Goal: Information Seeking & Learning: Learn about a topic

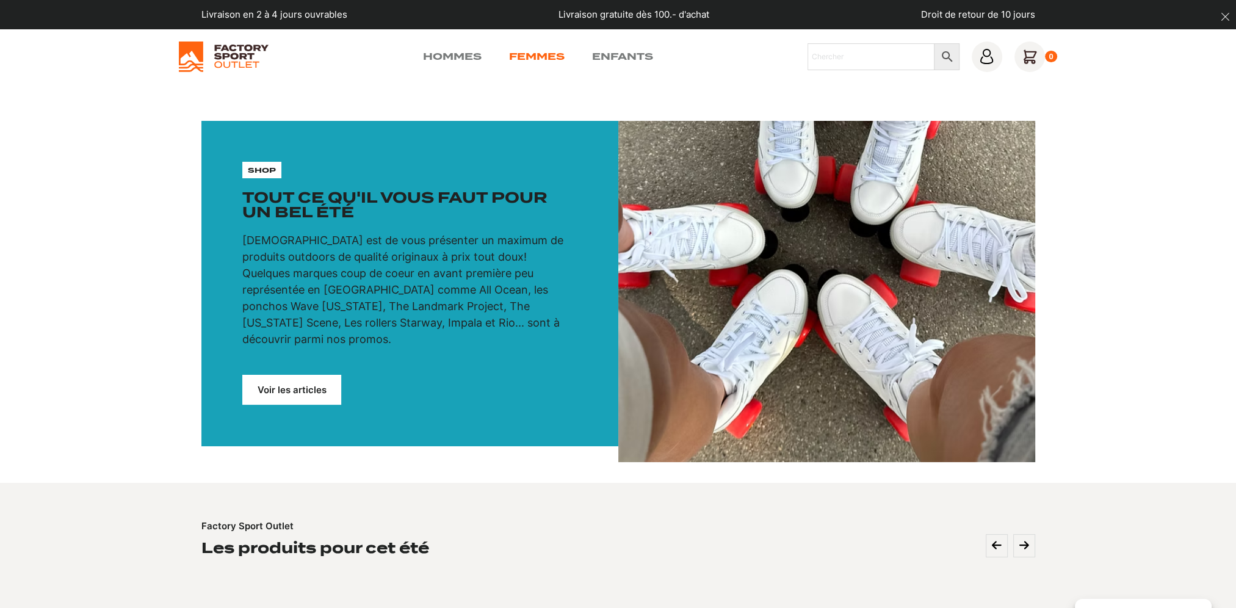
click at [537, 51] on link "Femmes" at bounding box center [537, 56] width 56 height 15
click at [526, 59] on link "Femmes" at bounding box center [537, 56] width 56 height 15
click at [271, 375] on link "Voir les articles" at bounding box center [291, 390] width 99 height 30
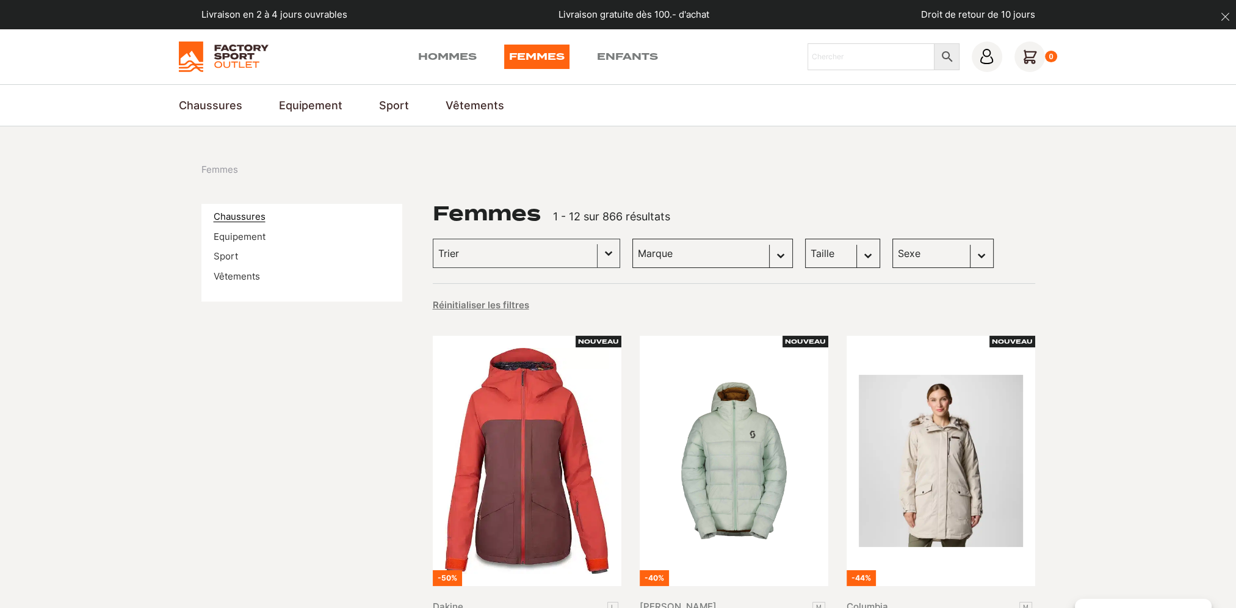
click at [237, 214] on link "Chaussures" at bounding box center [240, 217] width 52 height 12
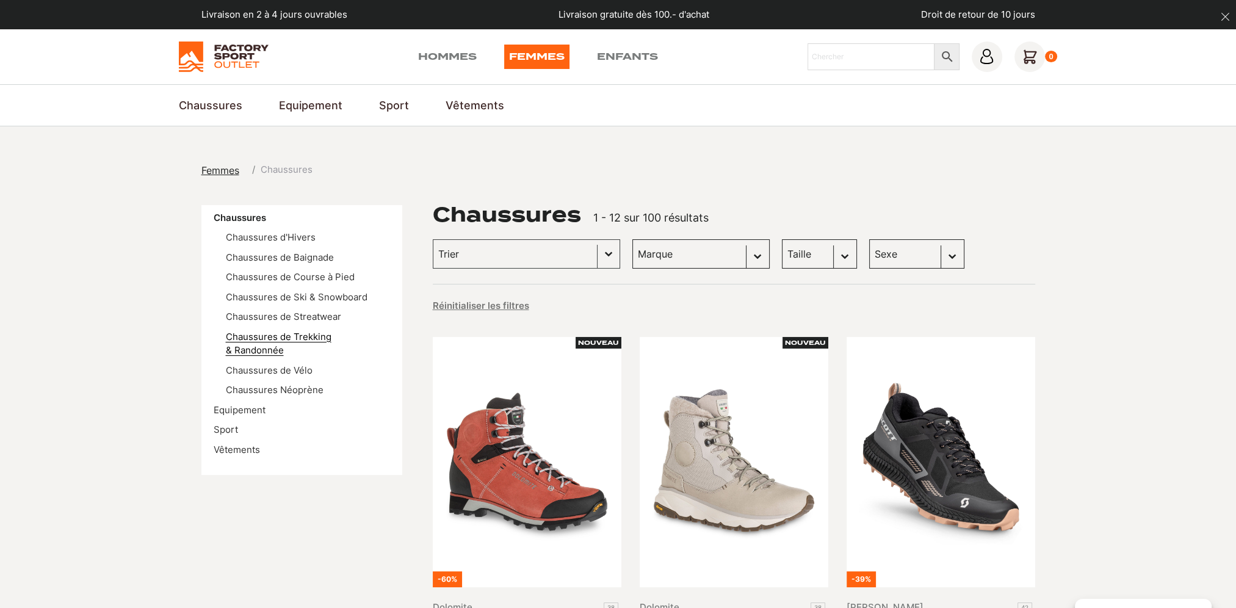
click at [292, 341] on link "Chaussures de Trekking & Randonnée" at bounding box center [279, 344] width 106 height 26
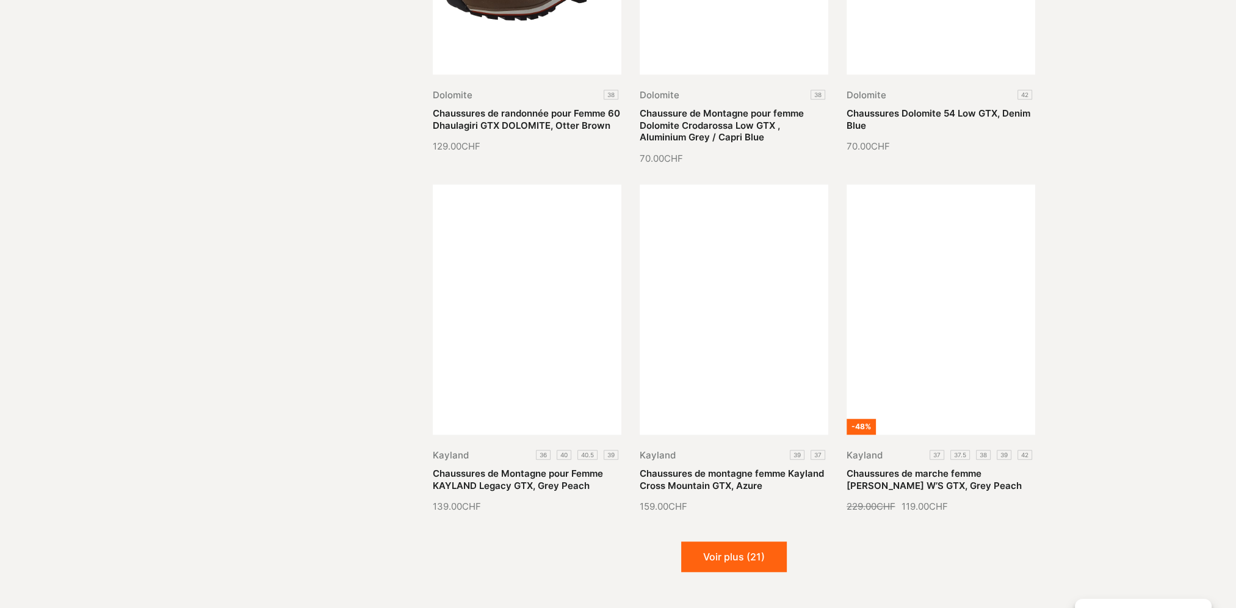
scroll to position [1343, 0]
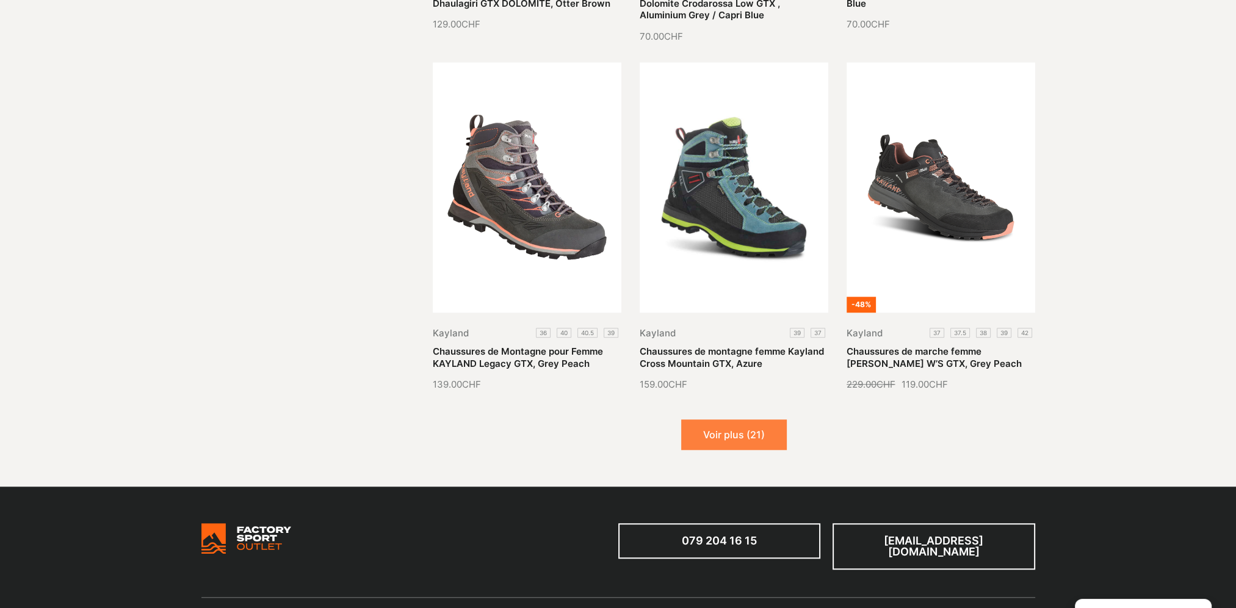
click at [746, 440] on button "Voir plus (21)" at bounding box center [734, 434] width 106 height 31
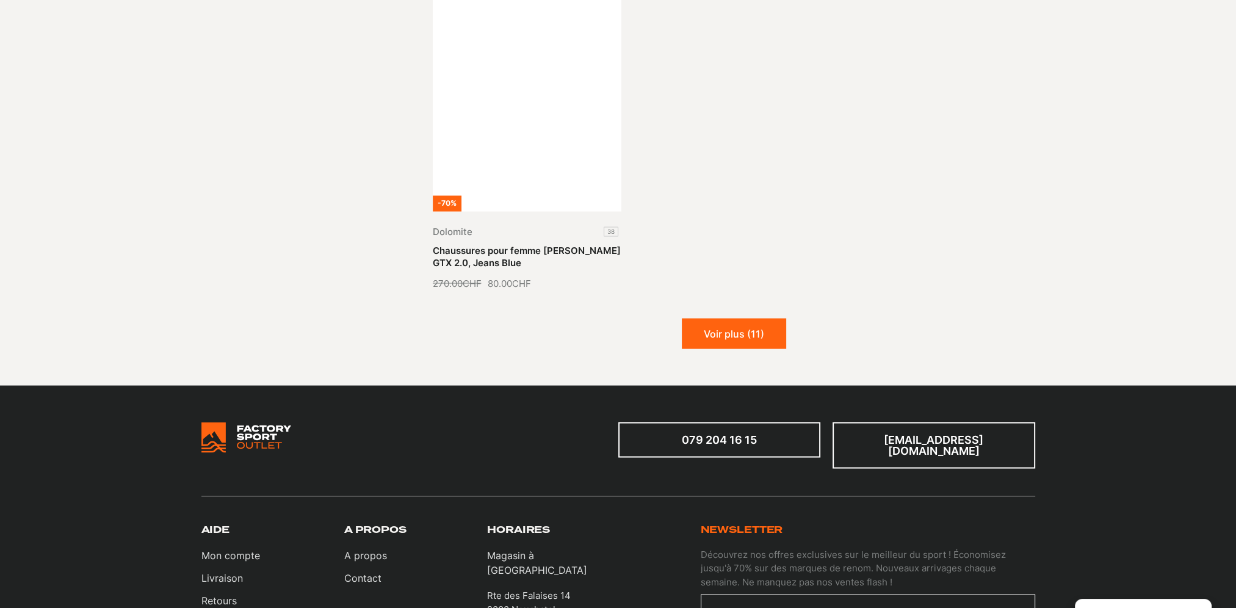
scroll to position [2929, 0]
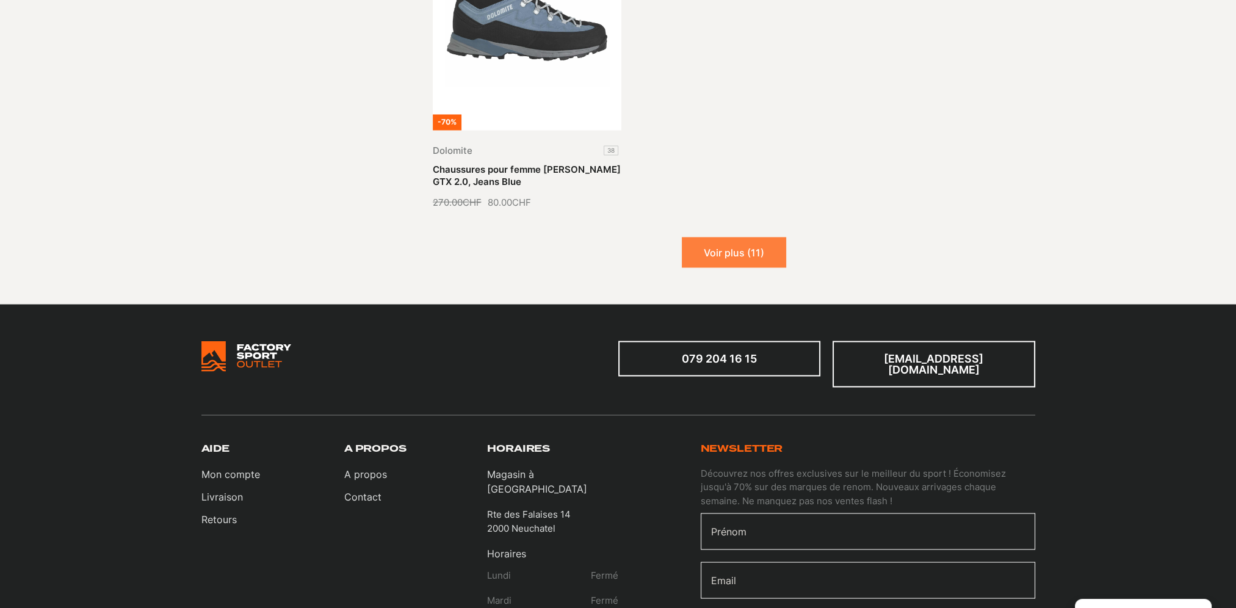
click at [723, 242] on button "Voir plus (11)" at bounding box center [734, 252] width 104 height 31
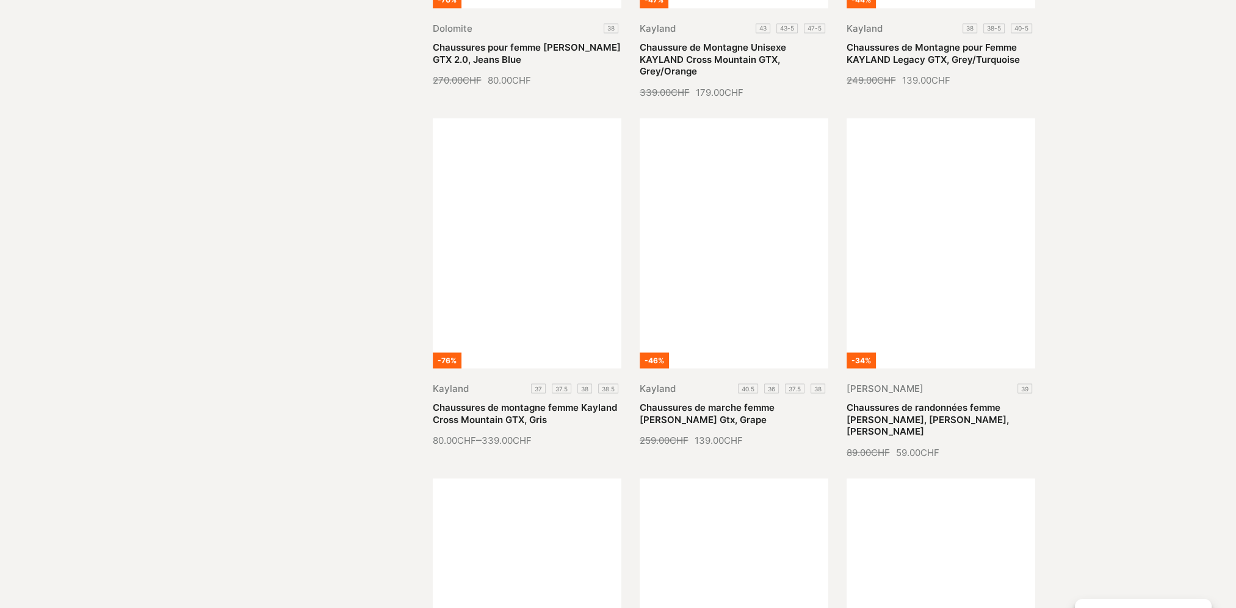
scroll to position [3051, 0]
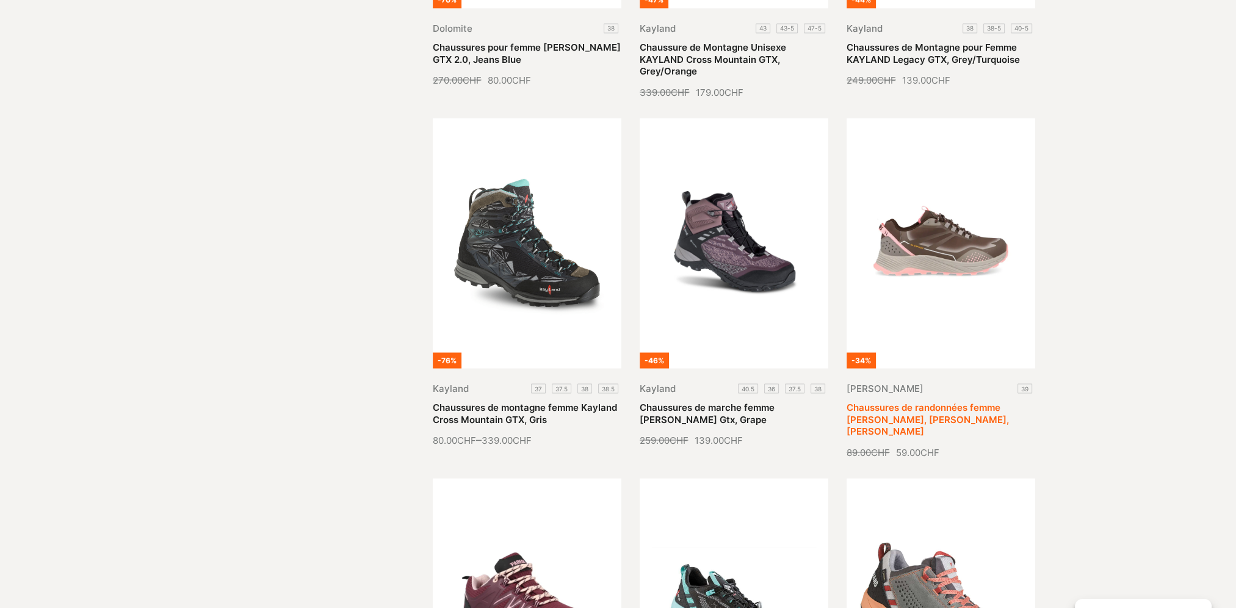
click at [949, 401] on link "Chaussures de randonnées femme Mattet, Blanc, Paredes" at bounding box center [927, 418] width 162 height 35
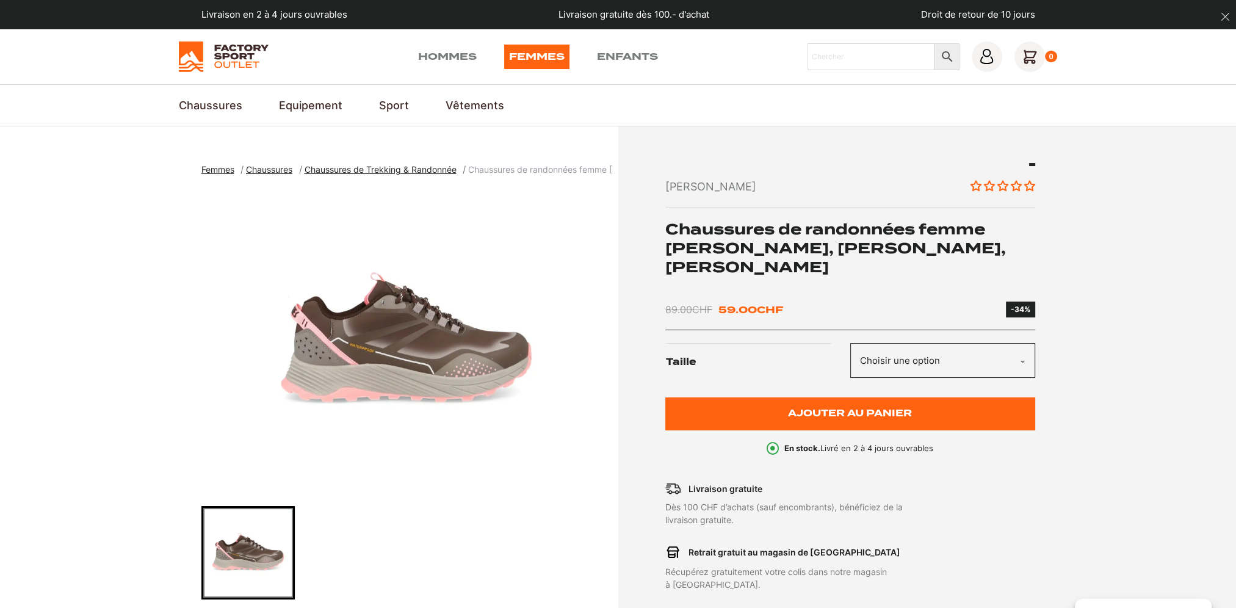
click at [395, 368] on img "1 of 1" at bounding box center [406, 341] width 411 height 305
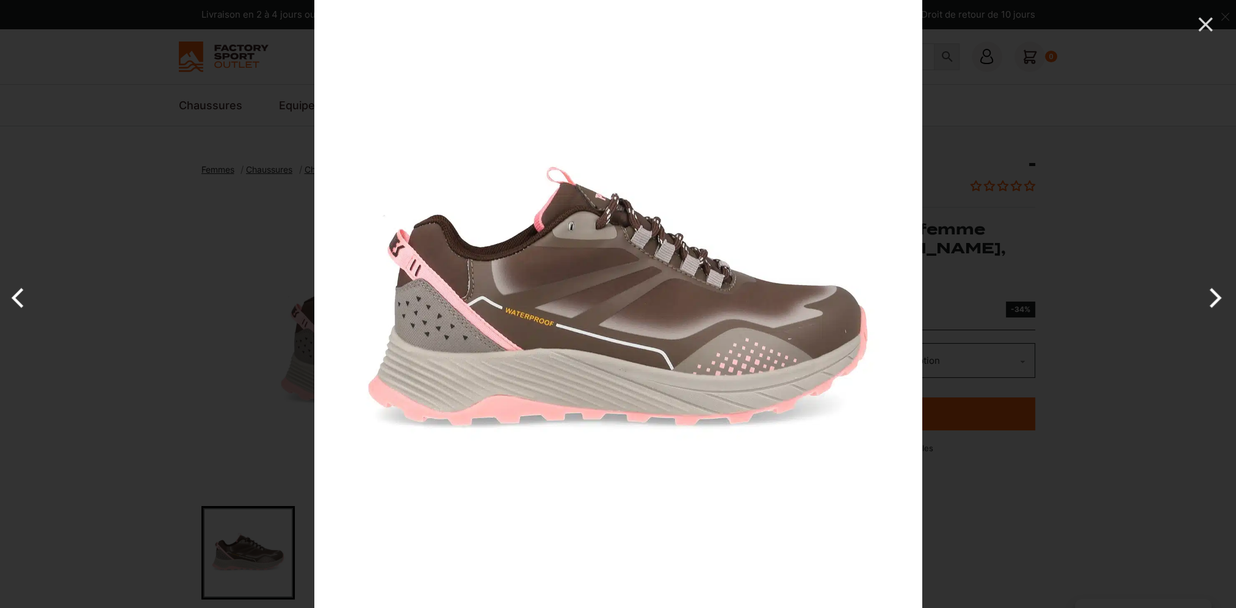
click at [395, 368] on img at bounding box center [618, 304] width 608 height 608
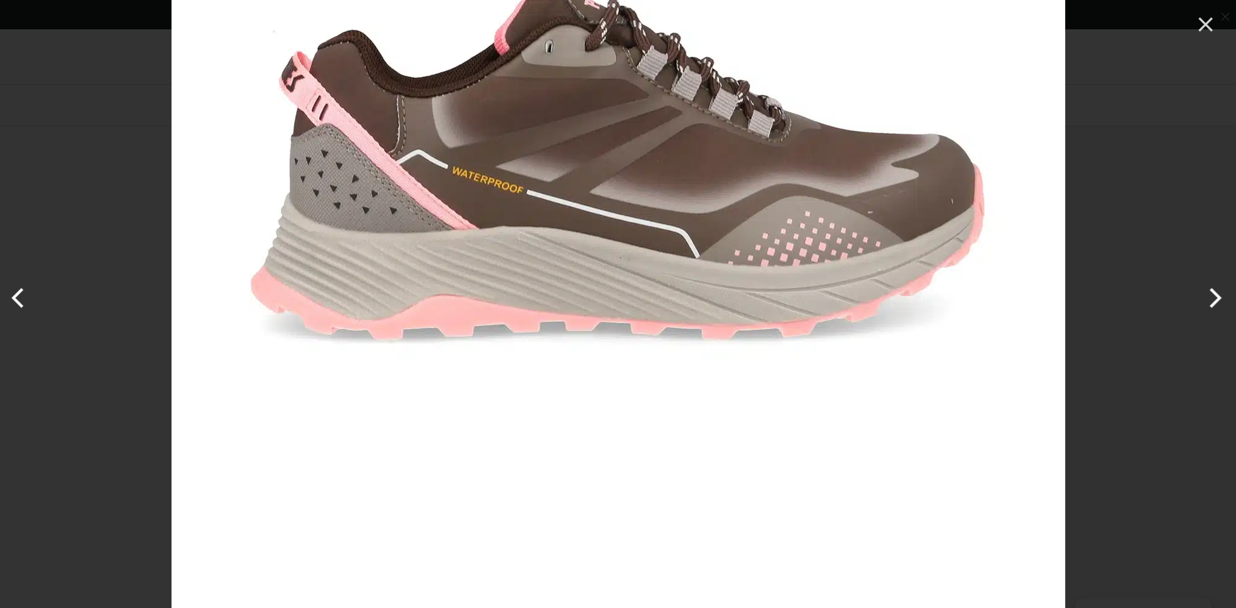
click at [1216, 297] on button "Next" at bounding box center [1213, 297] width 46 height 61
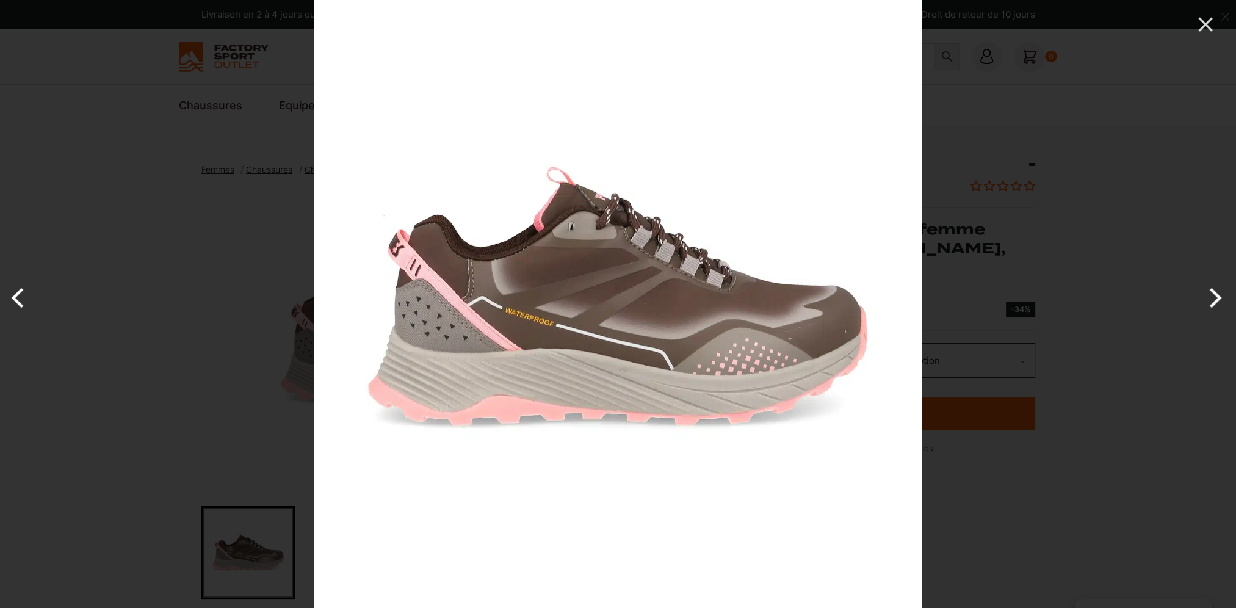
click at [1216, 297] on button "Next" at bounding box center [1213, 297] width 46 height 61
click at [1209, 33] on icon "Close" at bounding box center [1205, 24] width 24 height 24
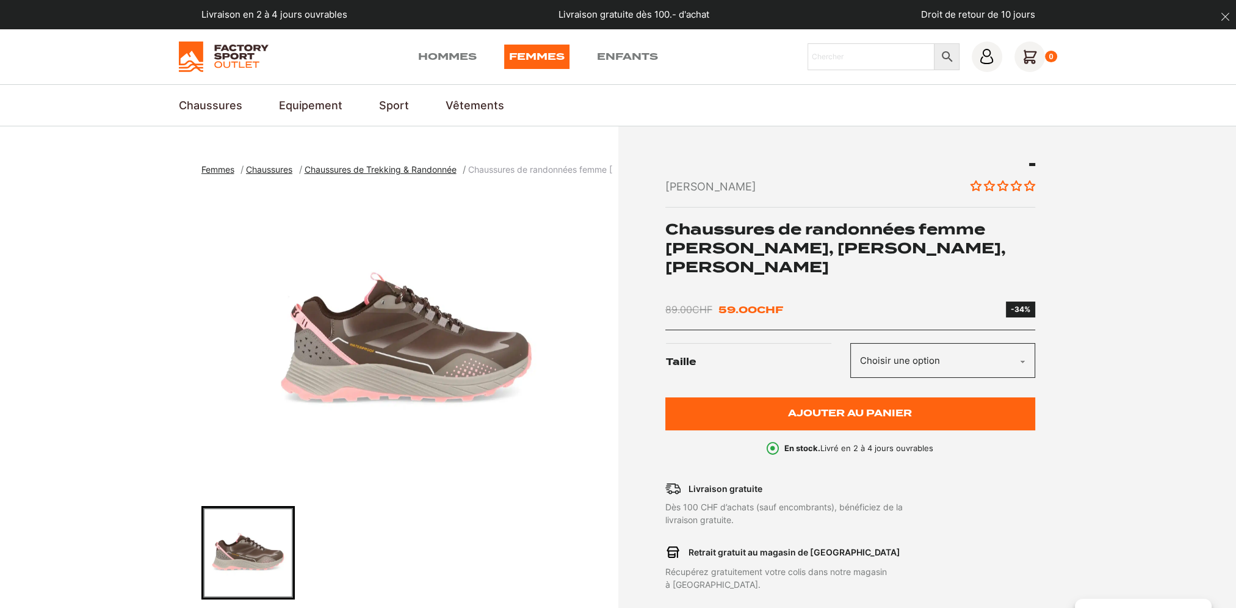
click at [882, 356] on select "Choisir une option 39" at bounding box center [942, 360] width 185 height 35
click at [261, 167] on span "Chaussures" at bounding box center [269, 169] width 46 height 10
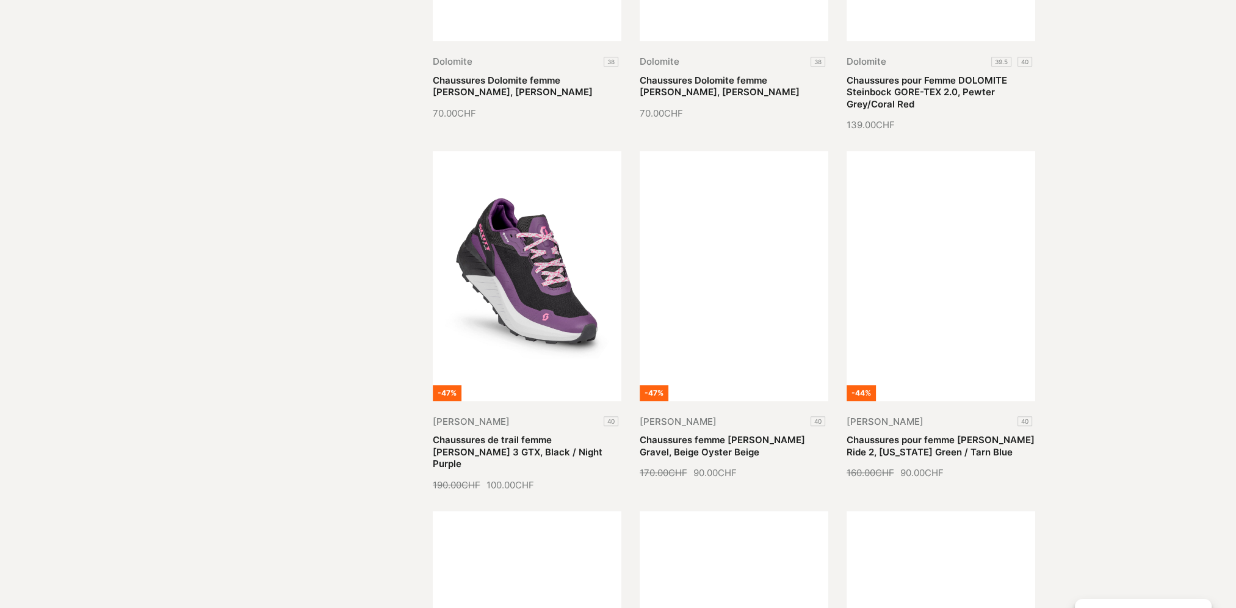
scroll to position [915, 0]
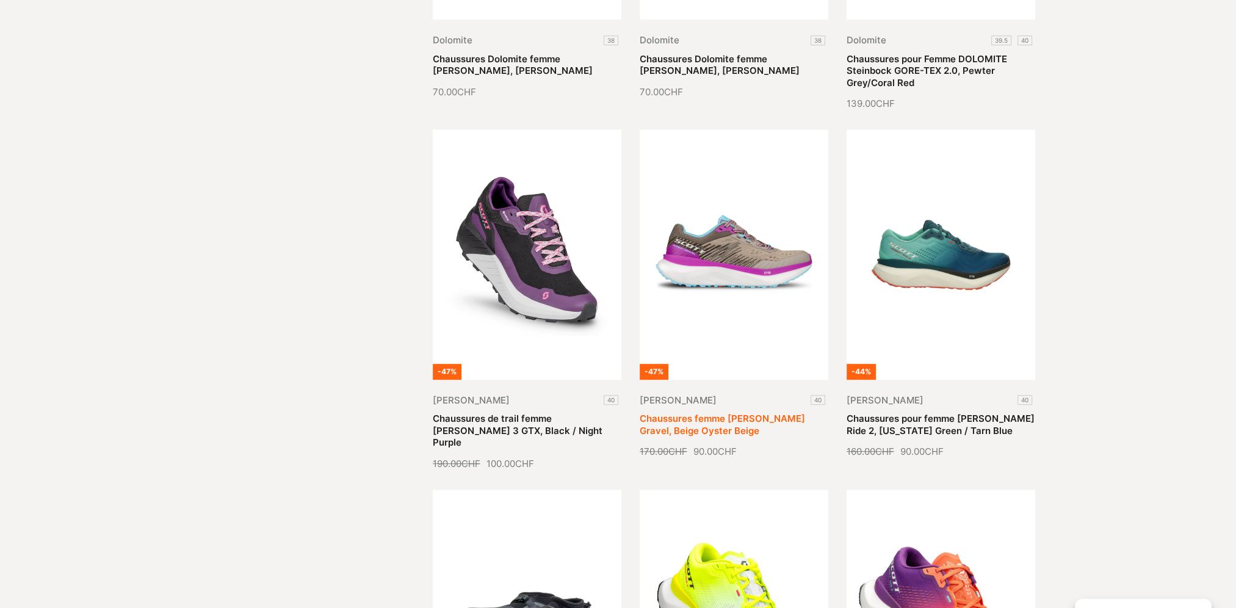
click at [736, 413] on link "Chaussures femme [PERSON_NAME] Gravel, Beige Oyster Beige" at bounding box center [722, 425] width 165 height 24
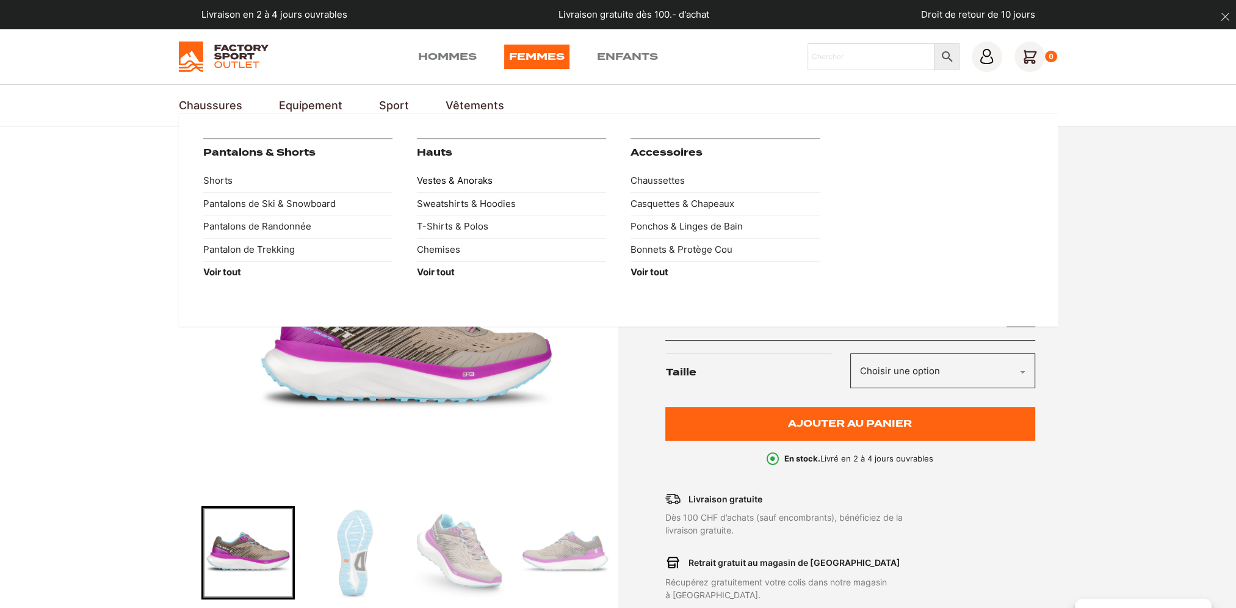
click at [469, 181] on link "Vestes & Anoraks" at bounding box center [511, 181] width 189 height 23
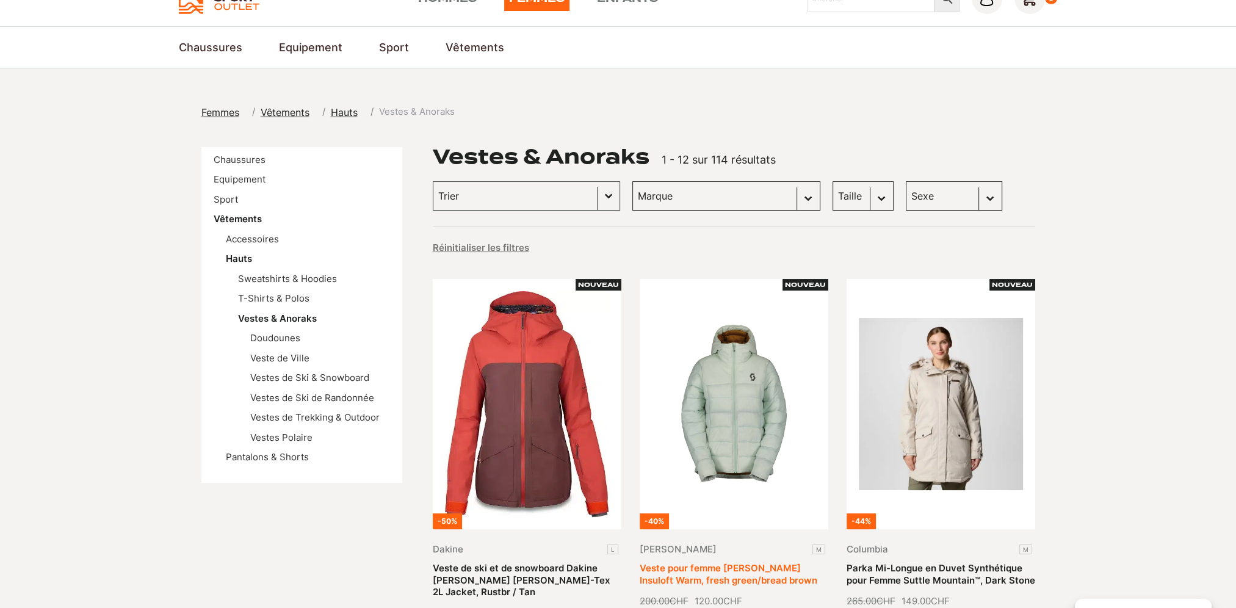
scroll to position [183, 0]
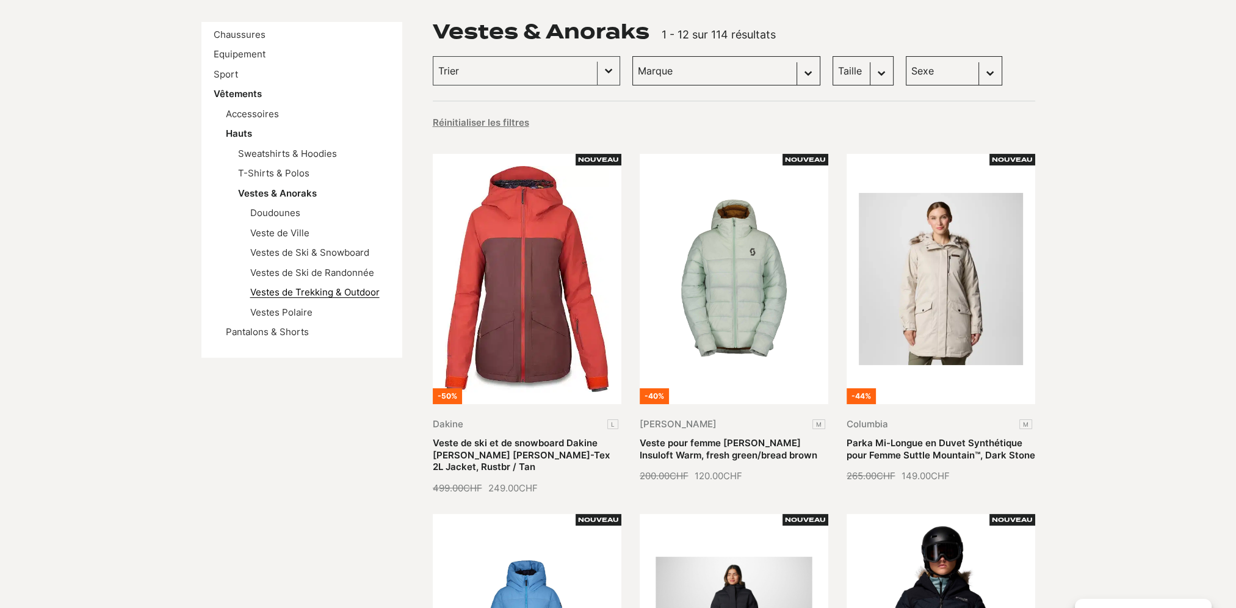
click at [310, 291] on link "Vestes de Trekking & Outdoor" at bounding box center [314, 292] width 129 height 12
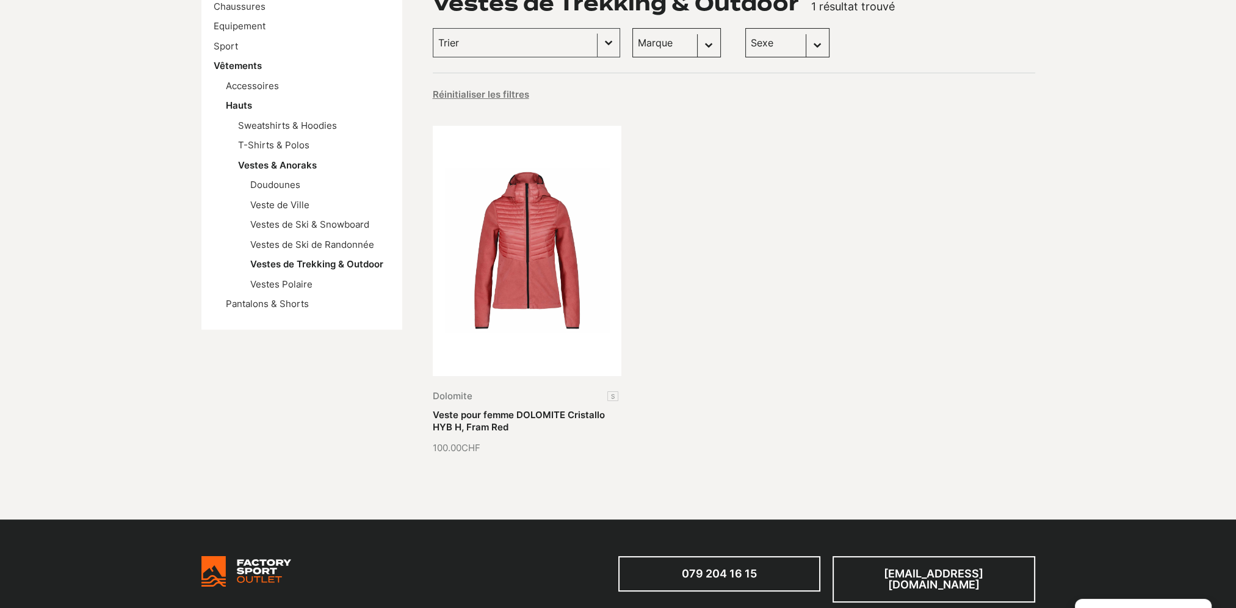
scroll to position [183, 0]
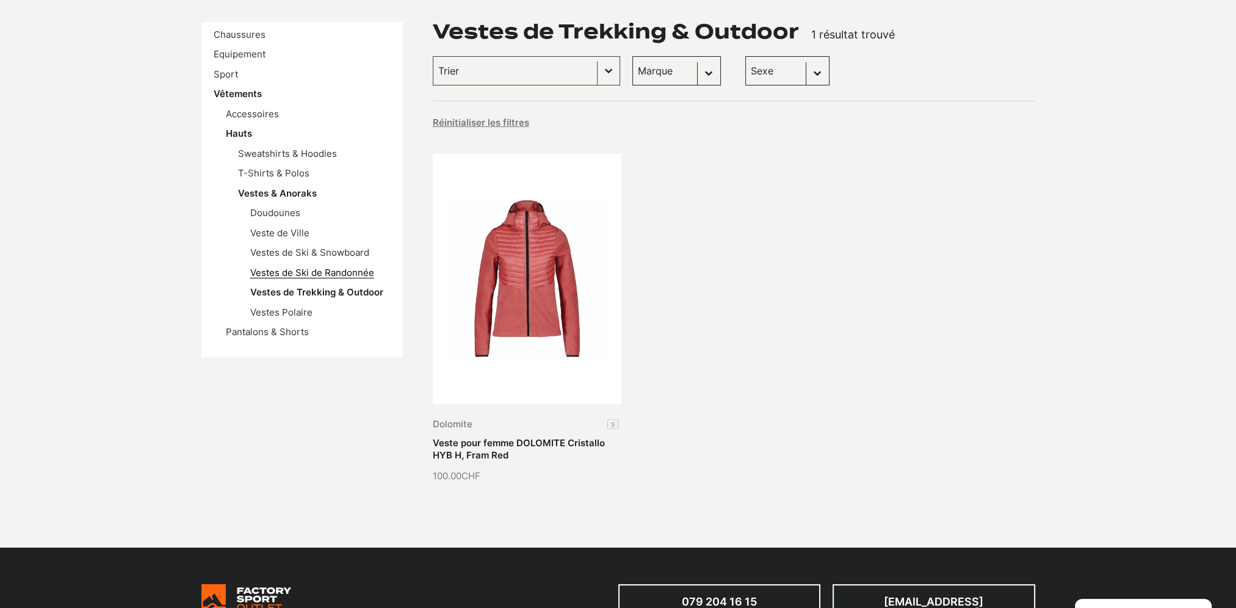
click at [303, 272] on link "Vestes de Ski de Randonnée" at bounding box center [312, 273] width 124 height 12
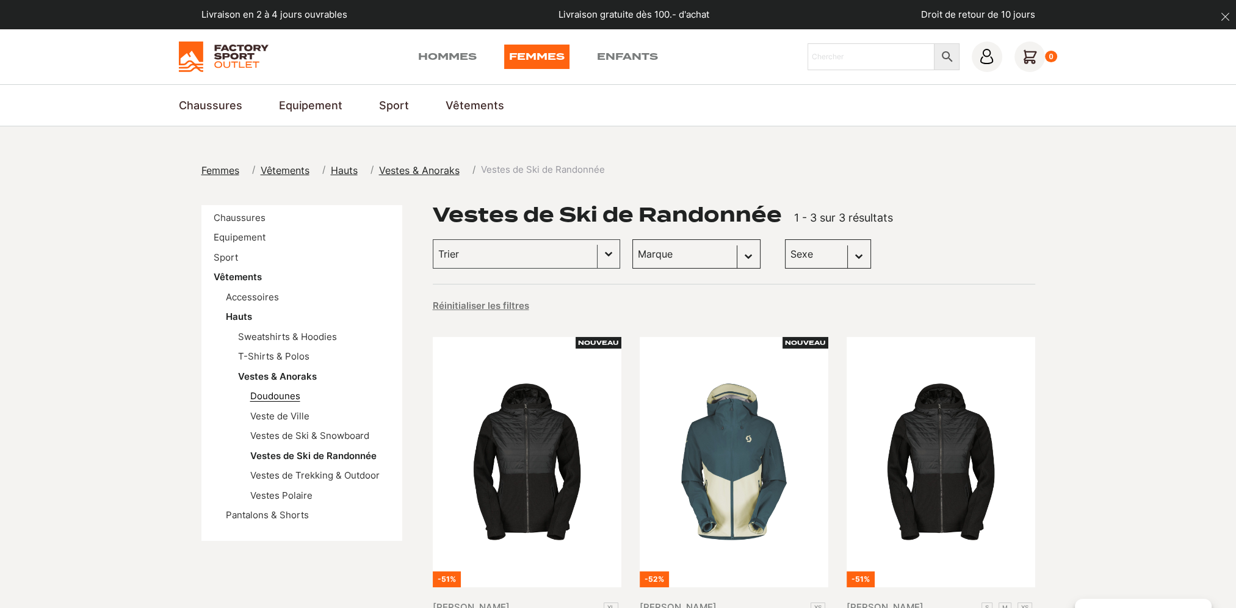
click at [285, 397] on link "Doudounes" at bounding box center [275, 396] width 50 height 12
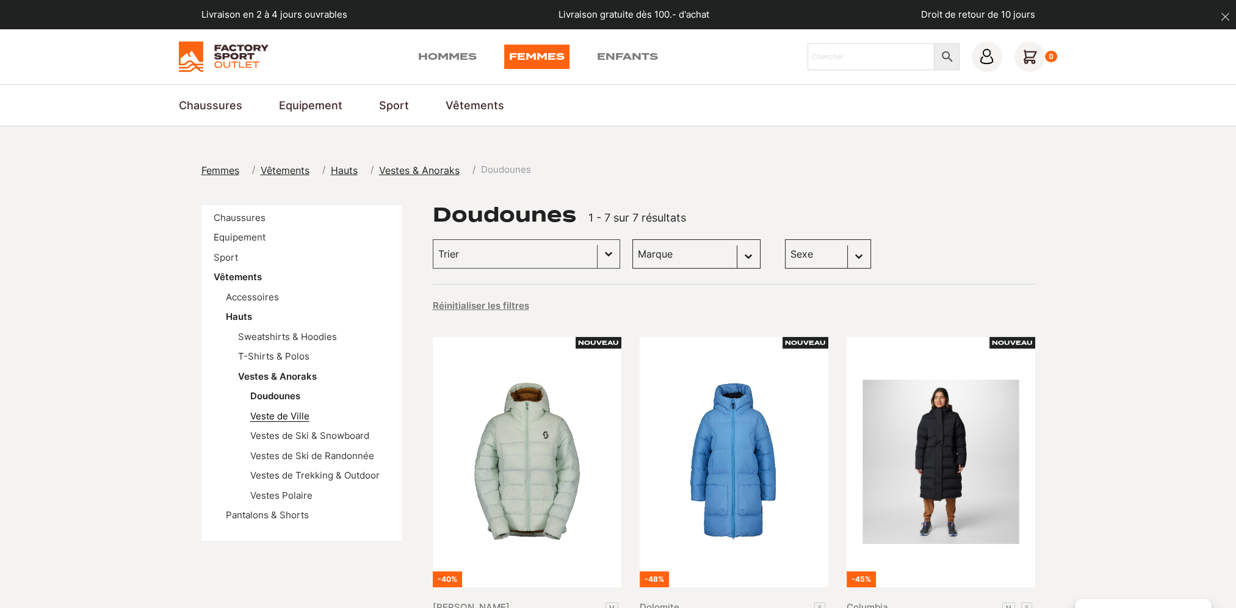
click at [295, 413] on link "Veste de Ville" at bounding box center [279, 416] width 59 height 12
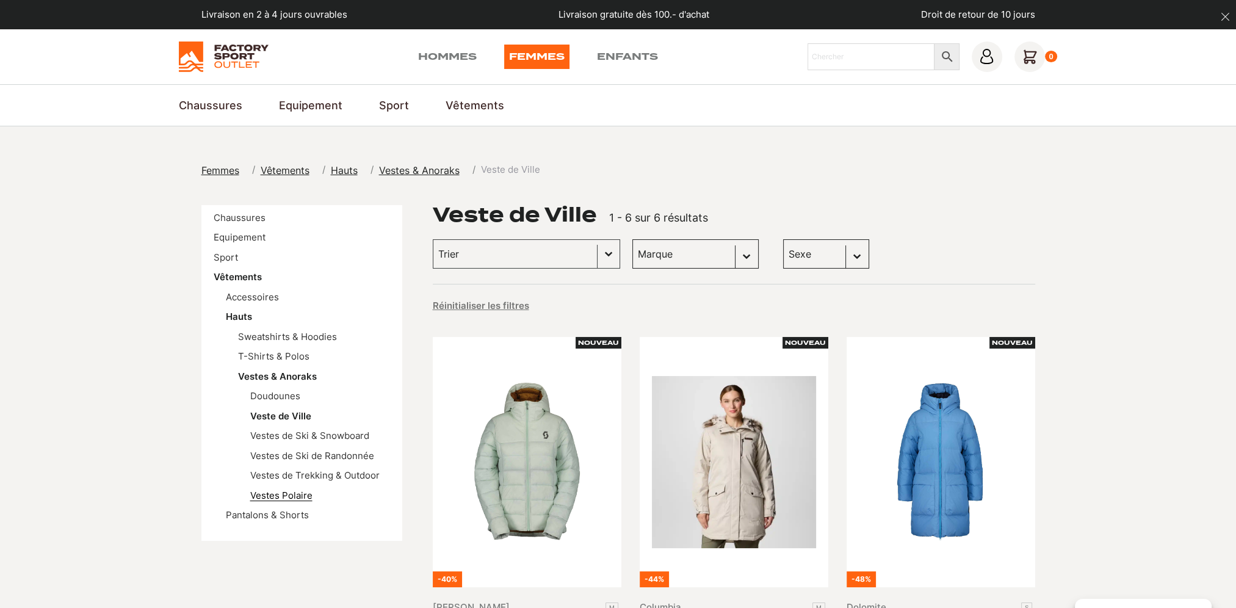
click at [278, 496] on link "Vestes Polaire" at bounding box center [281, 495] width 62 height 12
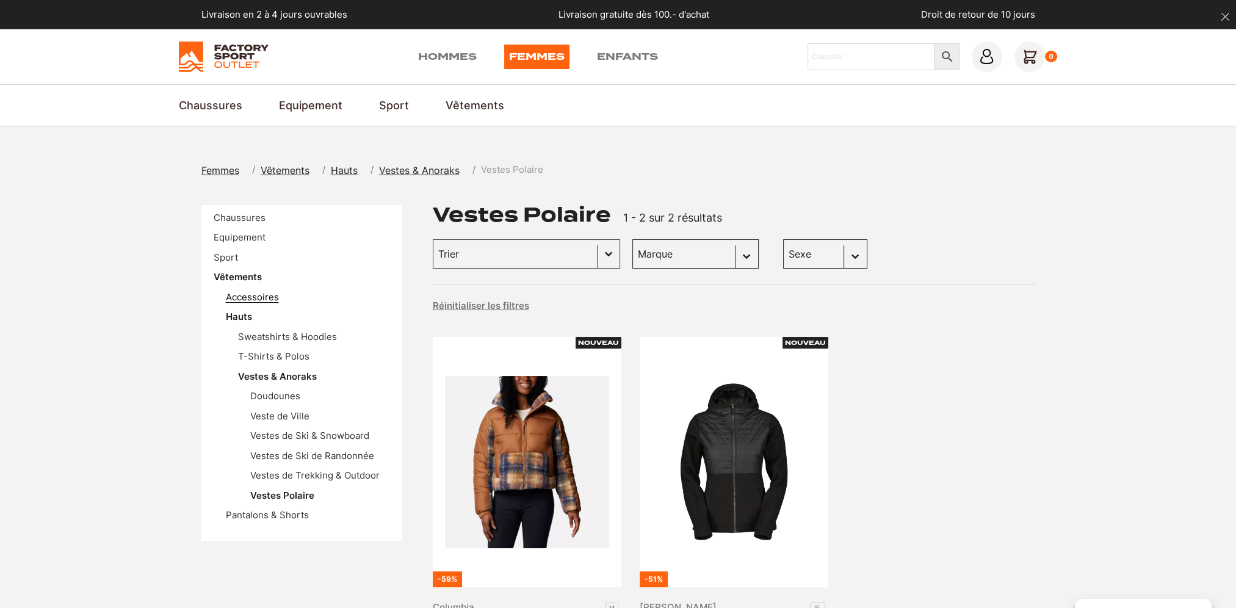
click at [248, 296] on link "Accessoires" at bounding box center [252, 297] width 53 height 12
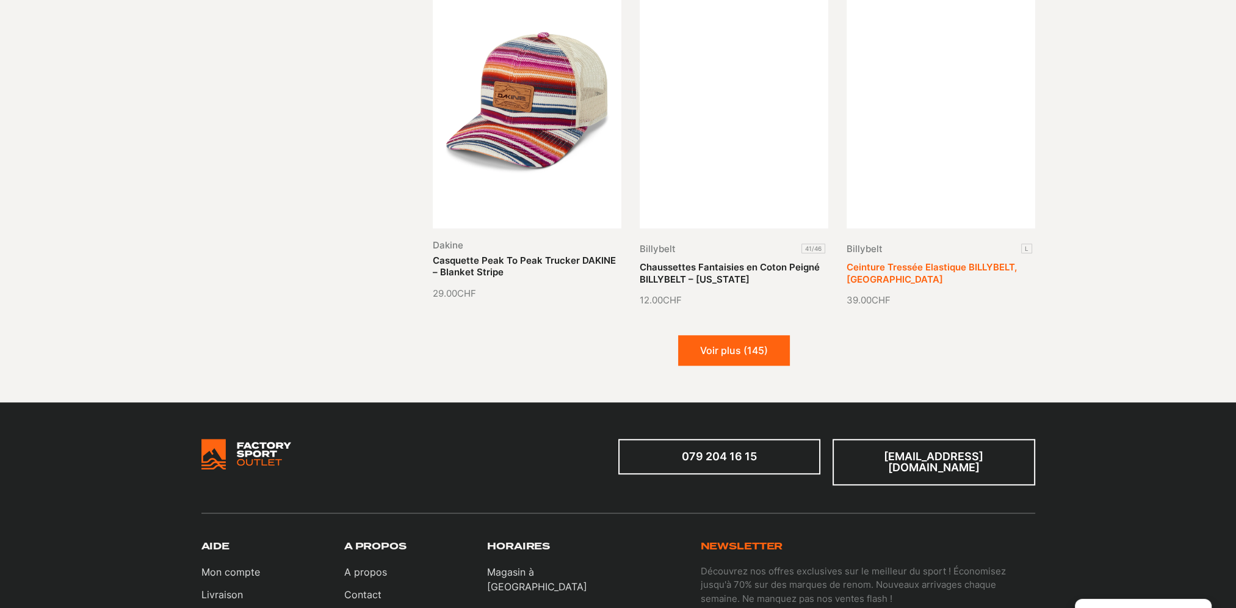
scroll to position [1404, 0]
